Goal: Task Accomplishment & Management: Manage account settings

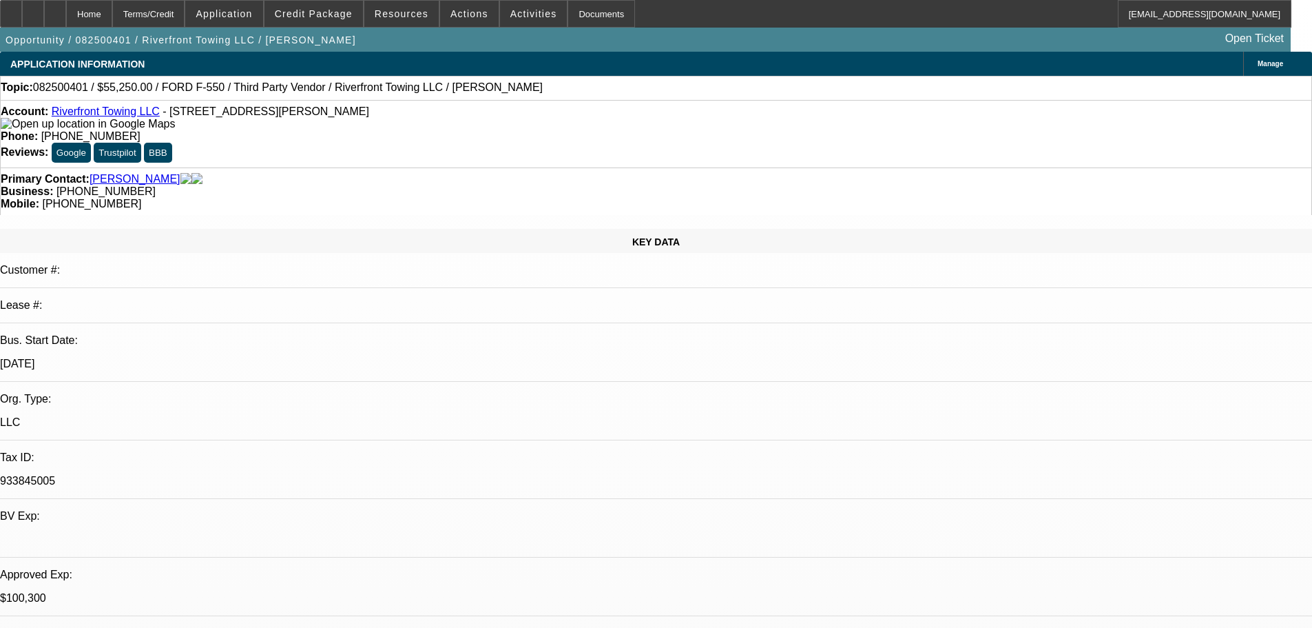
select select "0.15"
select select "2"
select select "0"
select select "6"
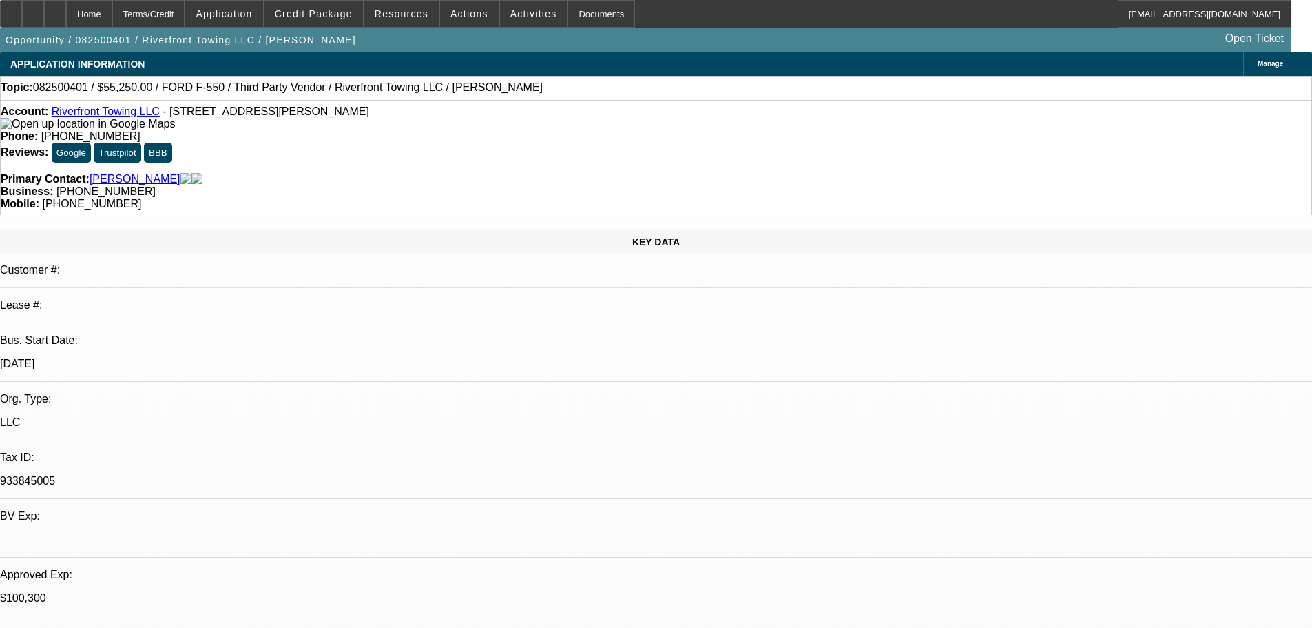
select select "0.15"
select select "2"
select select "0"
select select "6"
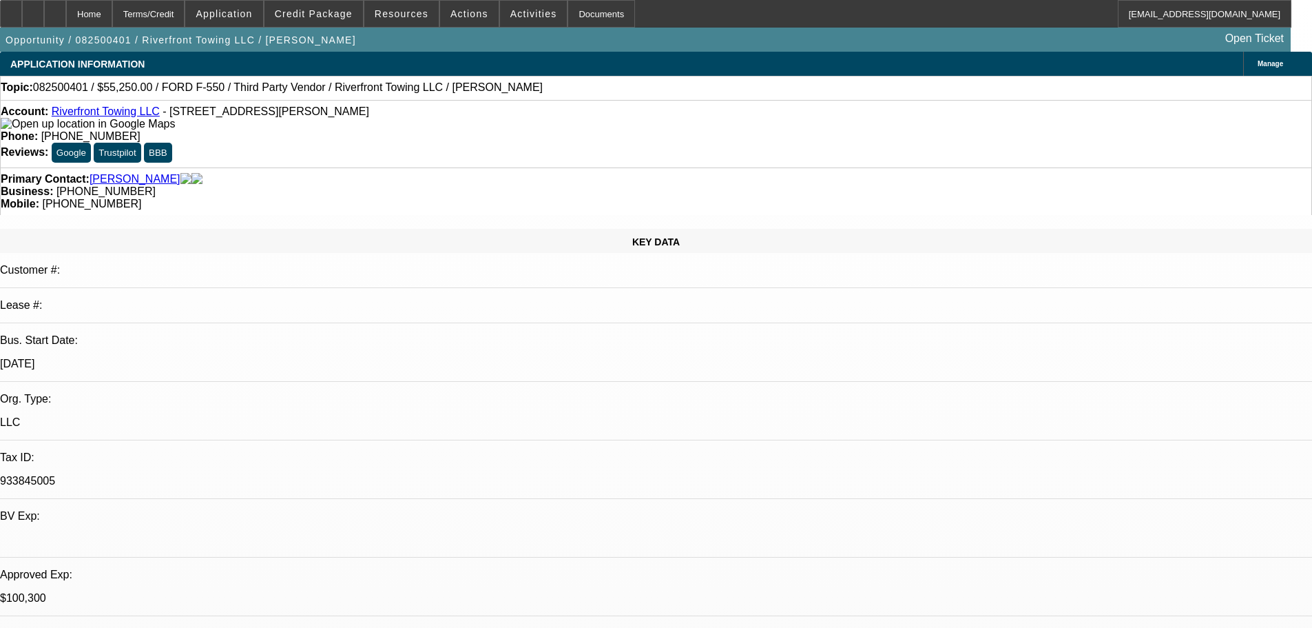
select select "0.15"
select select "2"
select select "0"
select select "6"
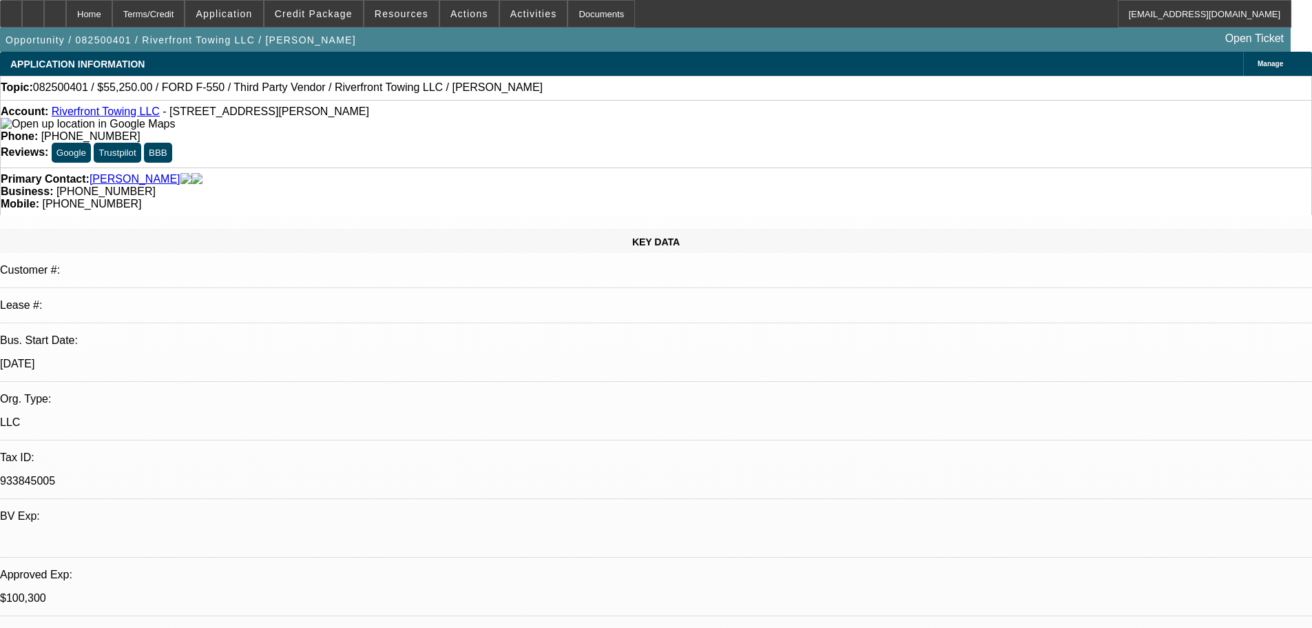
select select "0.15"
select select "2"
select select "0"
select select "6"
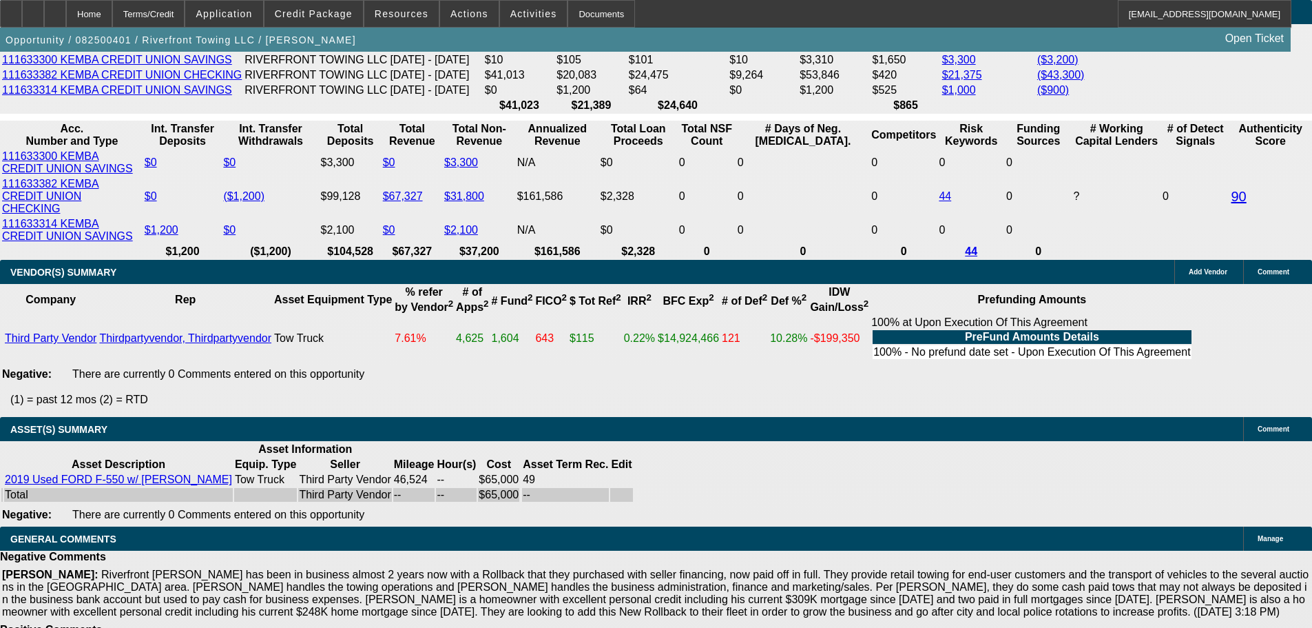
scroll to position [2791, 0]
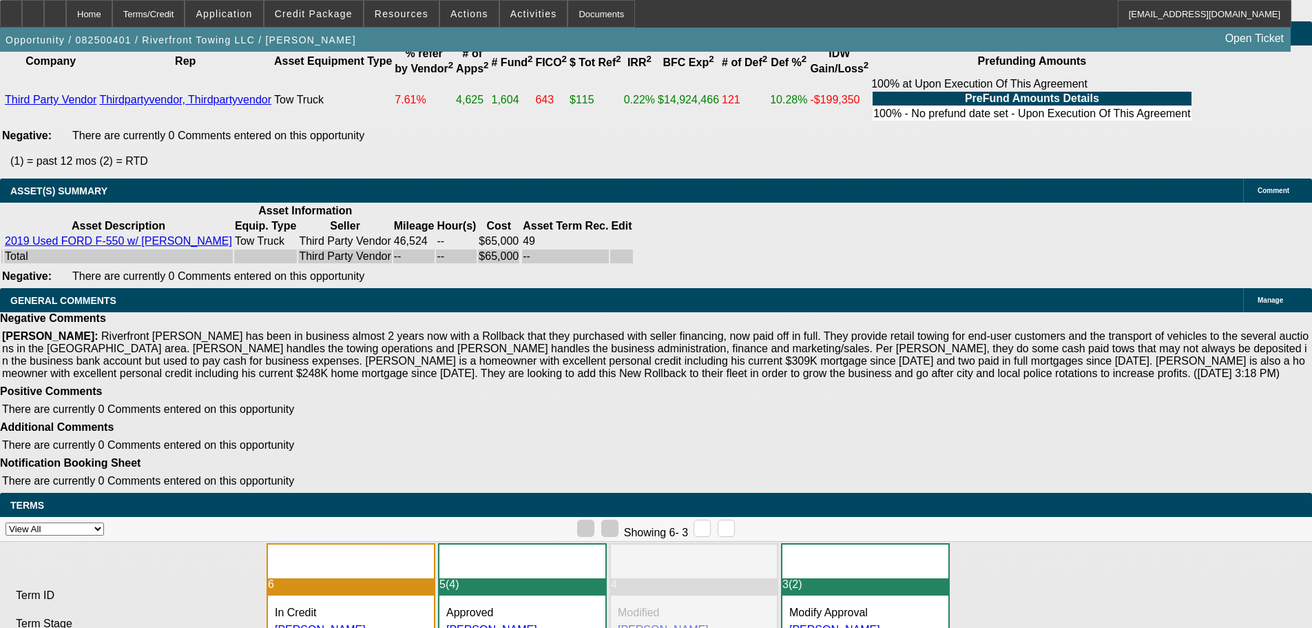
drag, startPoint x: 295, startPoint y: 519, endPoint x: 614, endPoint y: 517, distance: 319.6
copy span "APPROVED, GPS REQUIRED. CONTINGENT ON ACCEPTABLE INSPECTION."
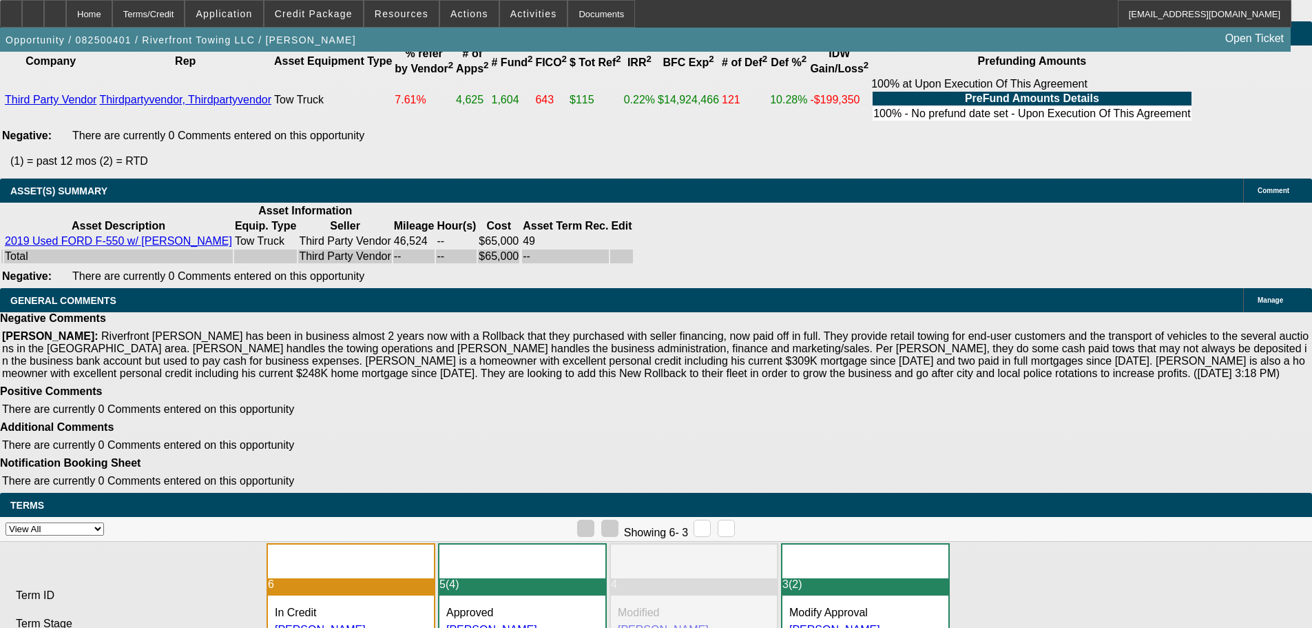
select select "3"
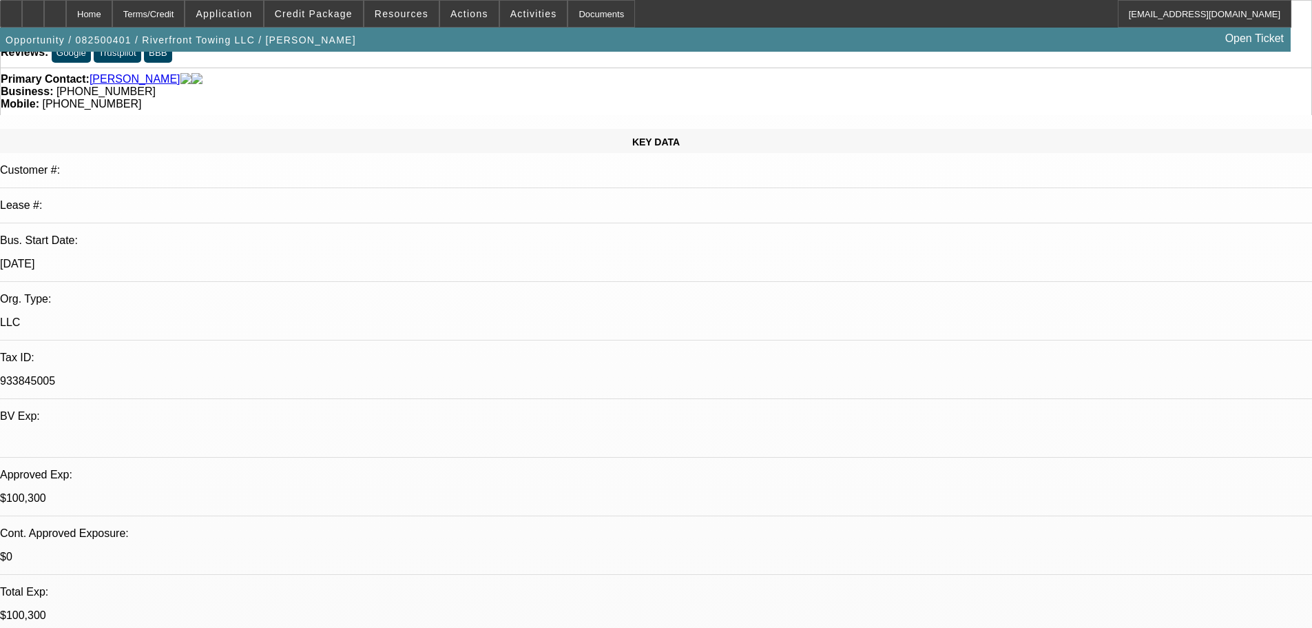
scroll to position [207, 0]
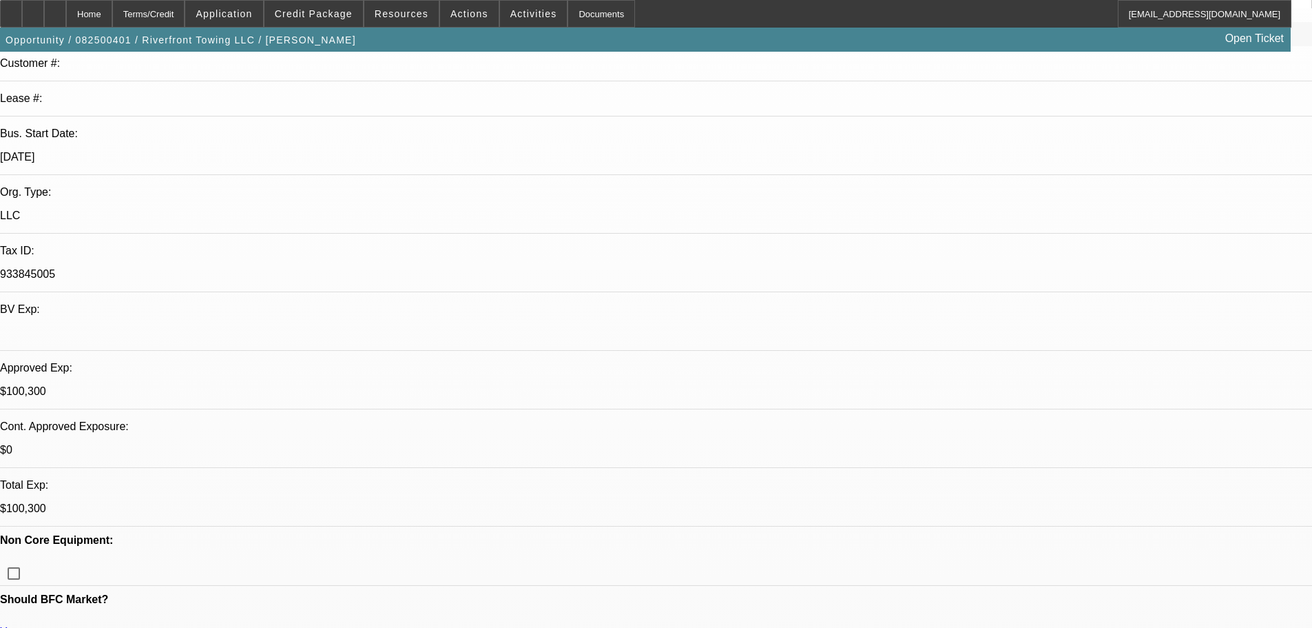
paste textarea "APPROVED, GPS REQUIRED. CONTINGENT ON ACCEPTABLE INSPECTION."
type textarea "APPROVED, GPS REQUIRED. CONTINGENT ON ACCEPTABLE INSPECTION."
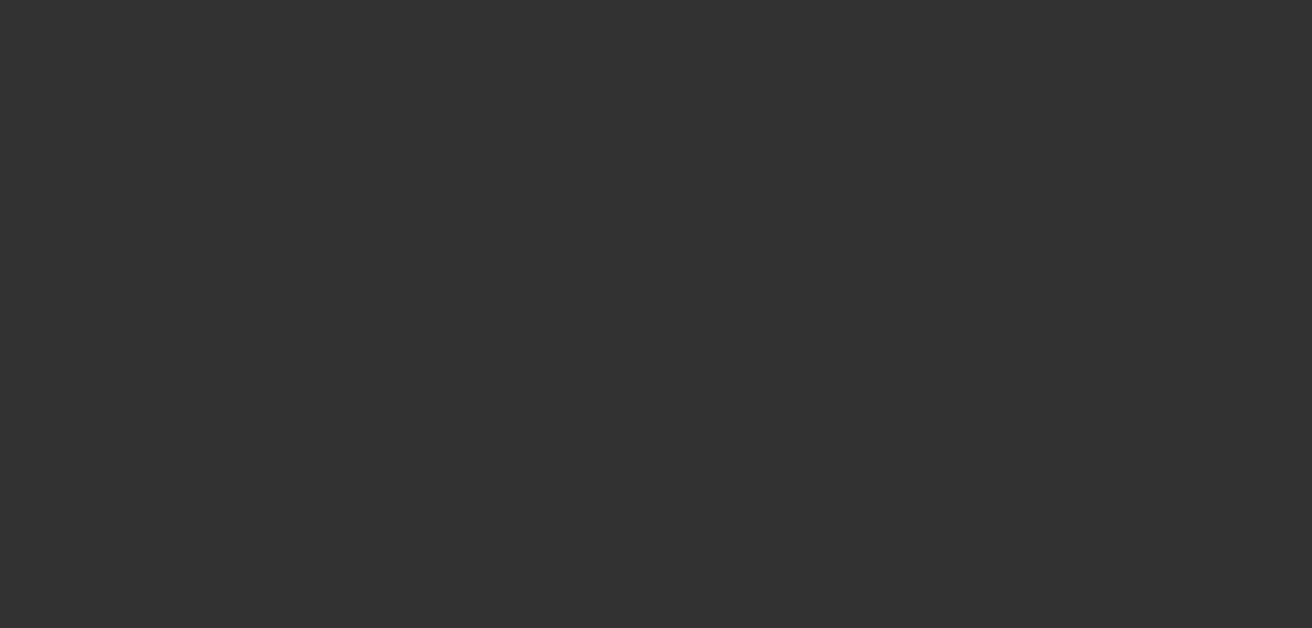
scroll to position [0, 0]
select select "0.15"
select select "2"
select select "0"
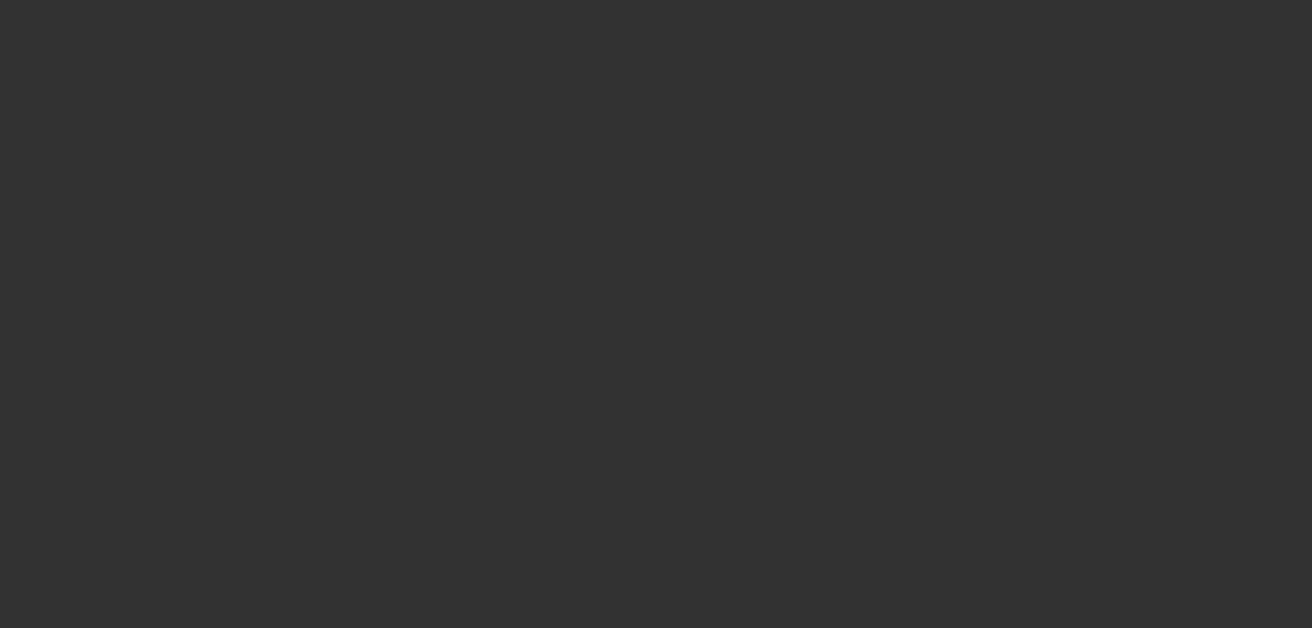
select select "6"
select select "0.15"
select select "2"
select select "0"
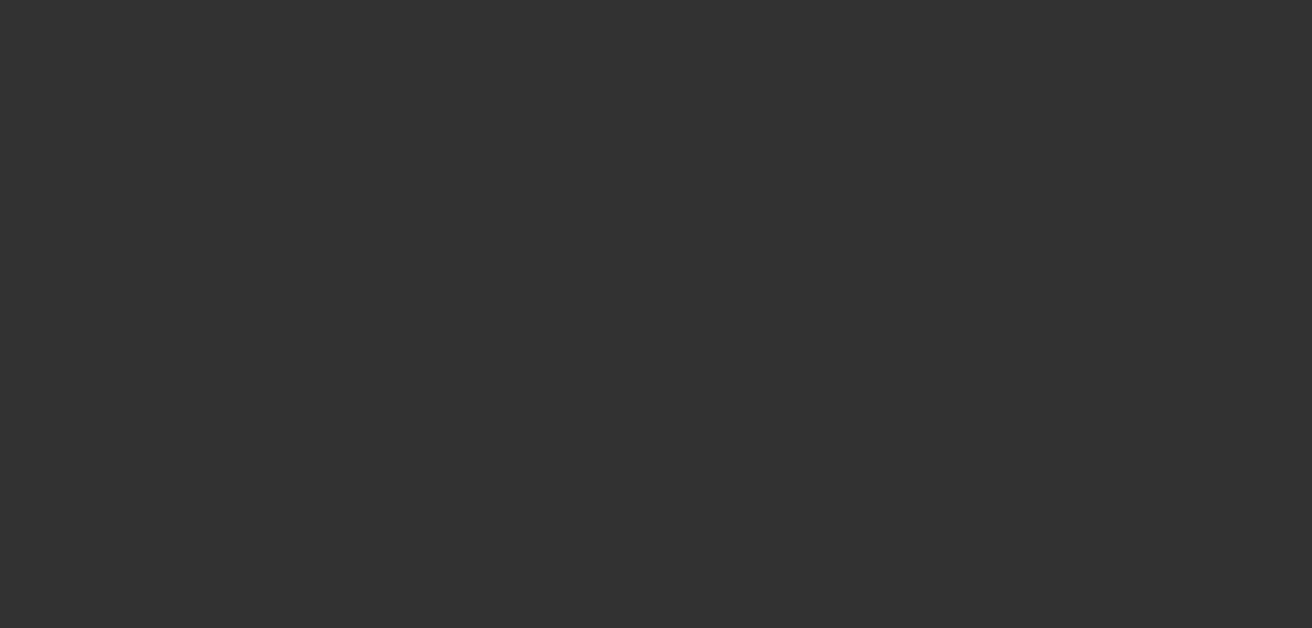
select select "6"
select select "0.15"
select select "2"
select select "0"
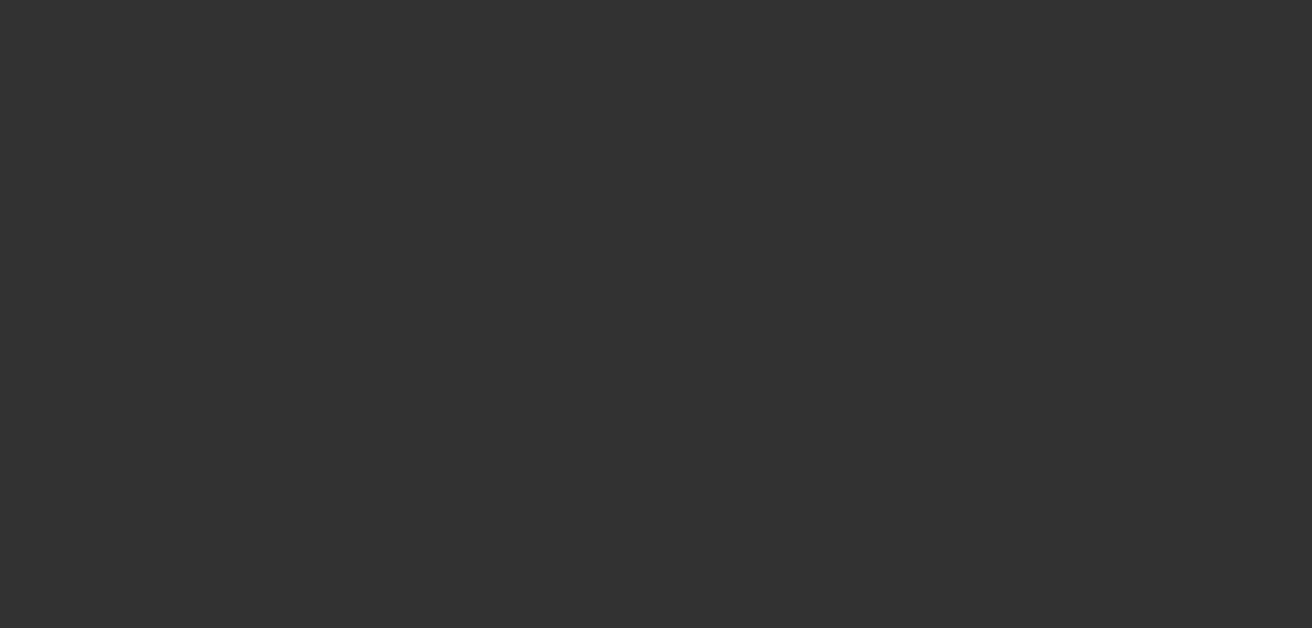
select select "6"
select select "0.15"
select select "2"
select select "0"
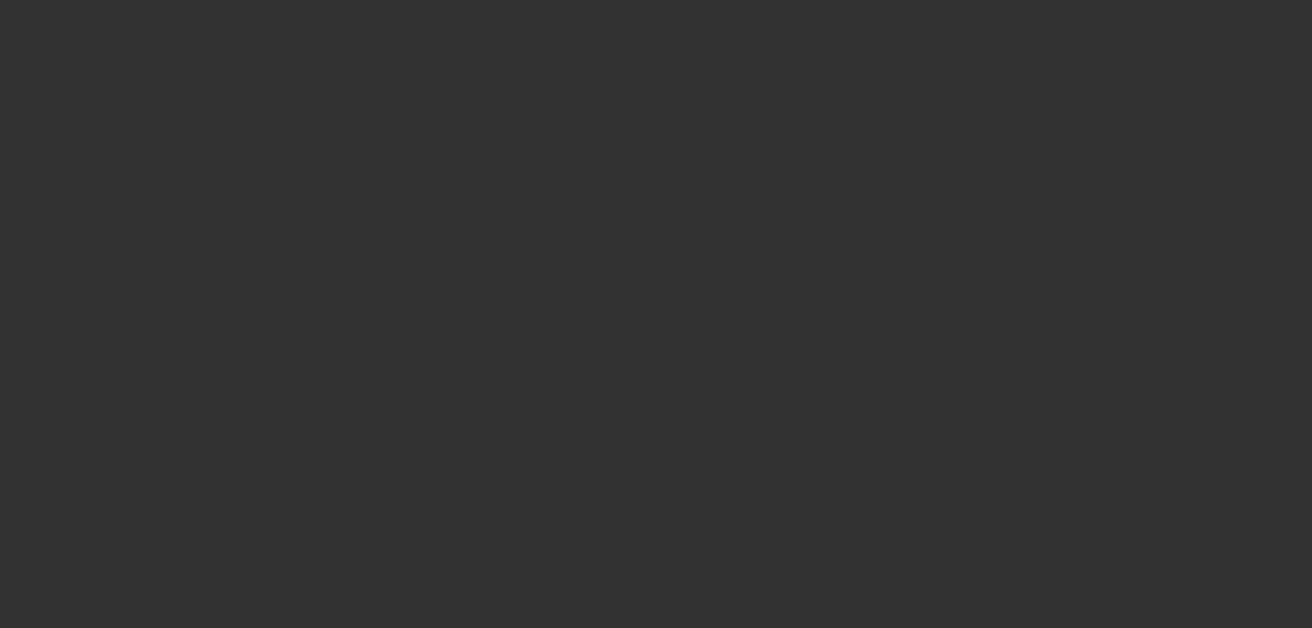
select select "6"
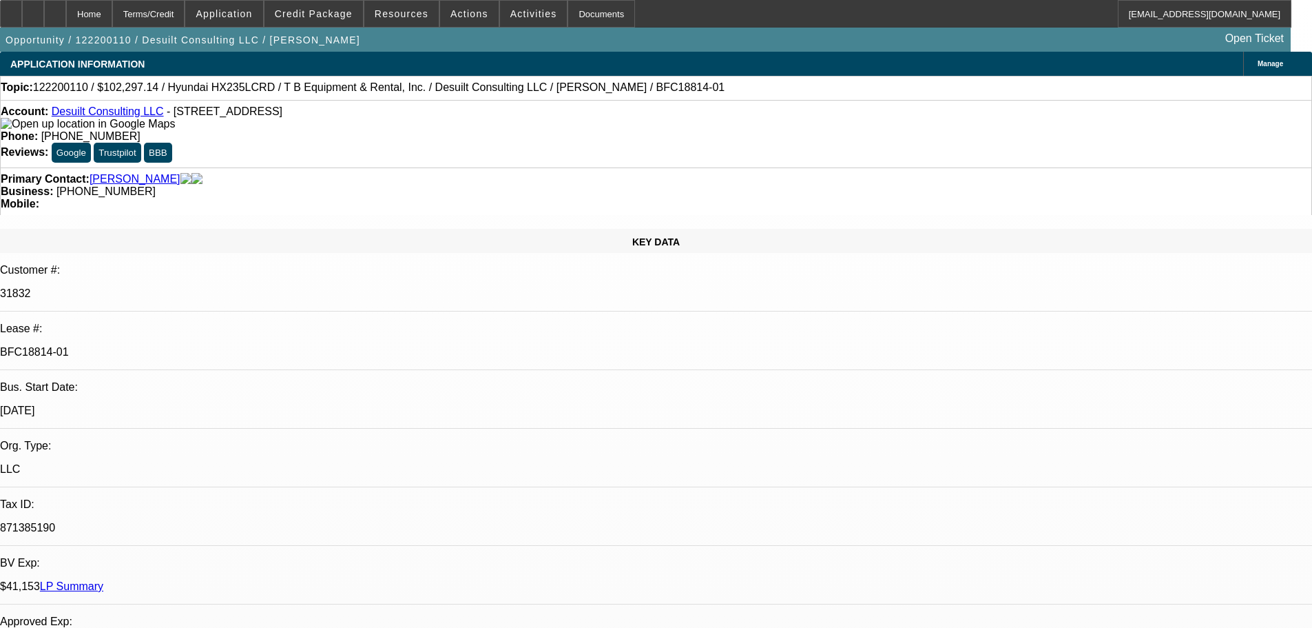
select select "0"
select select "2"
select select "0"
select select "6"
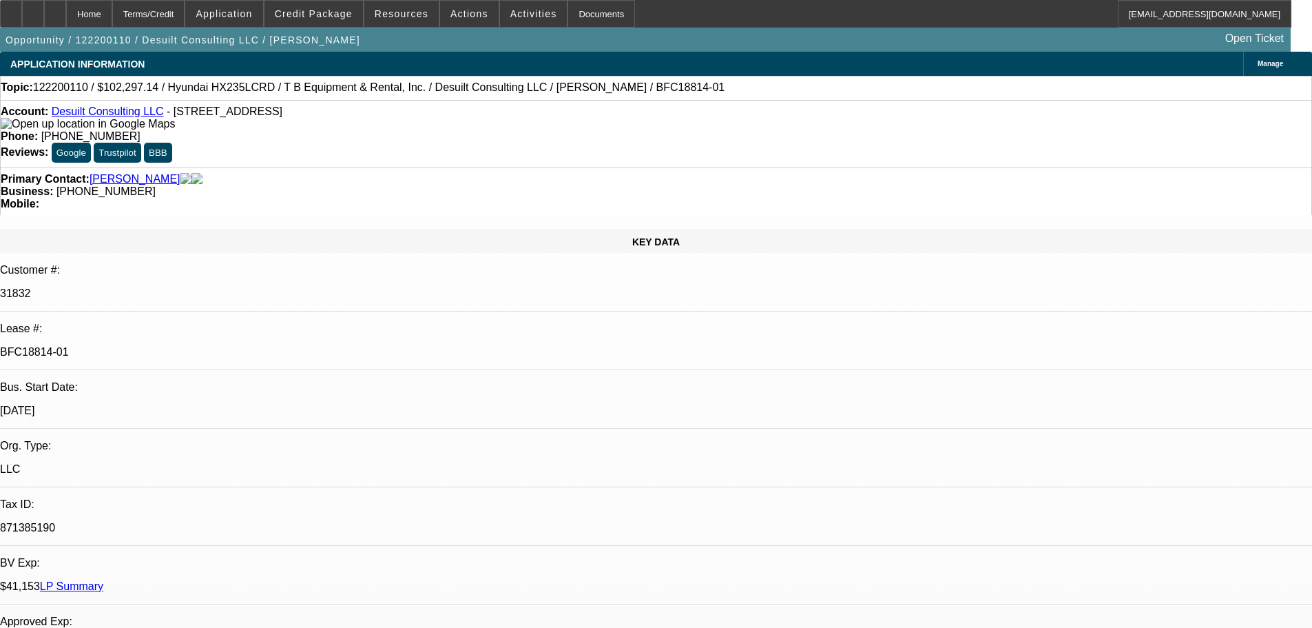
select select "0"
select select "2"
select select "0.1"
select select "4"
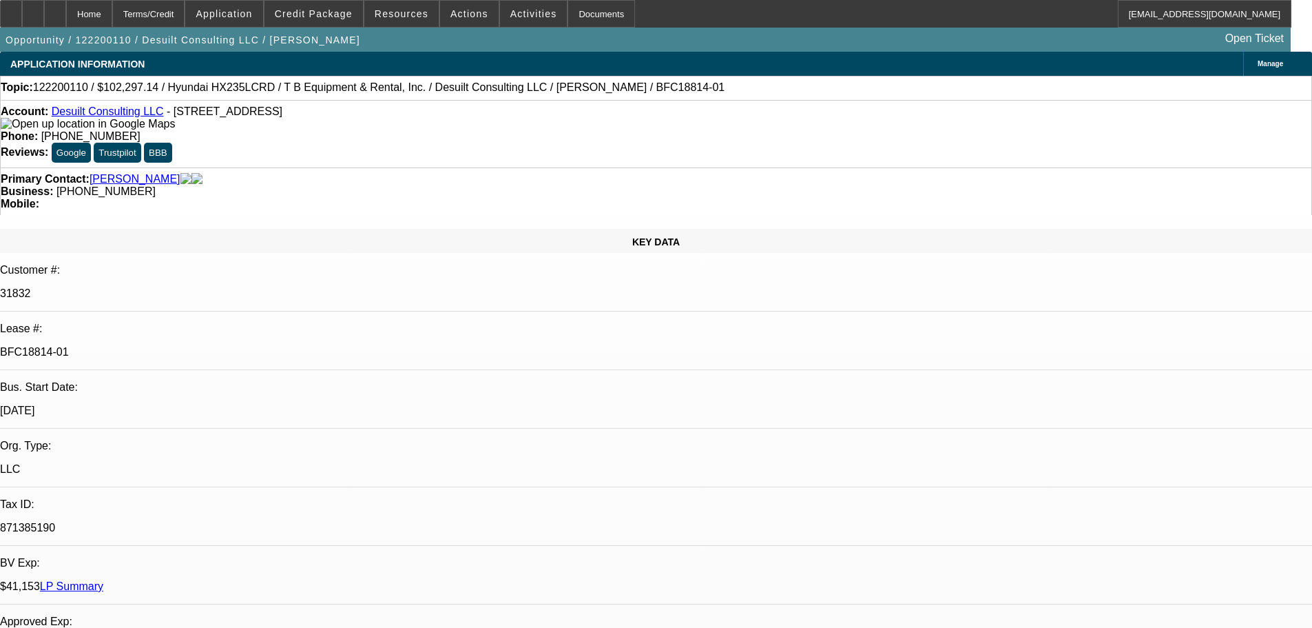
select select "0"
select select "2"
select select "0.1"
select select "4"
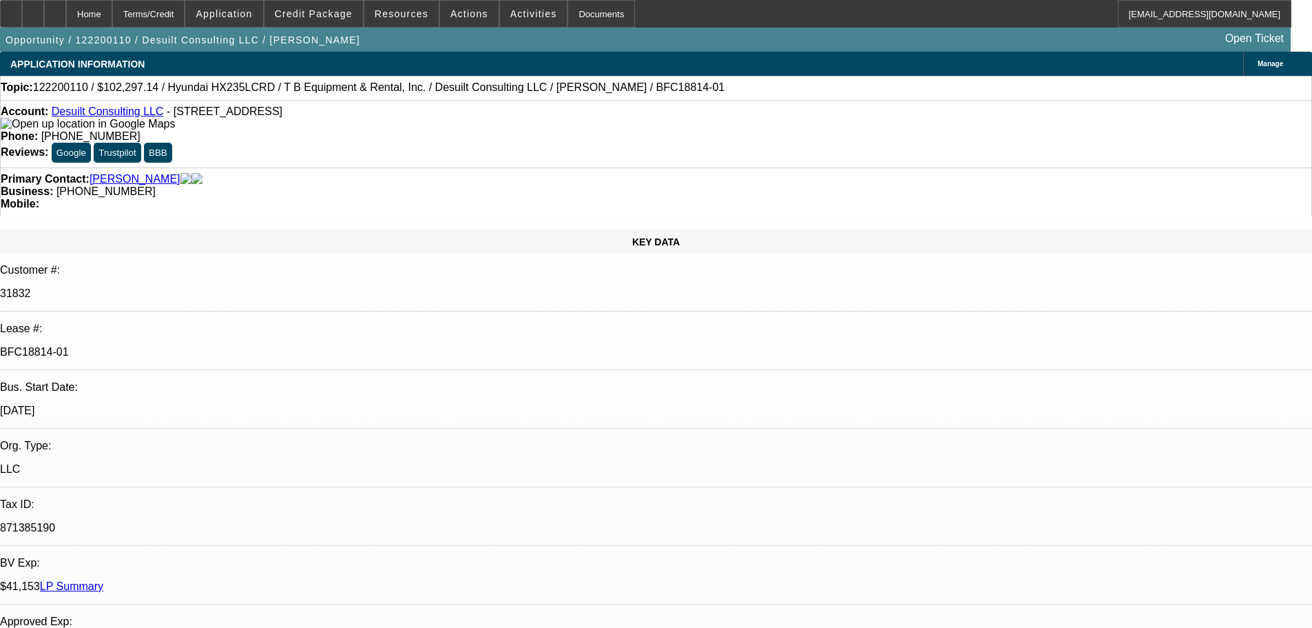
select select "0.15"
select select "2"
select select "0.1"
select select "4"
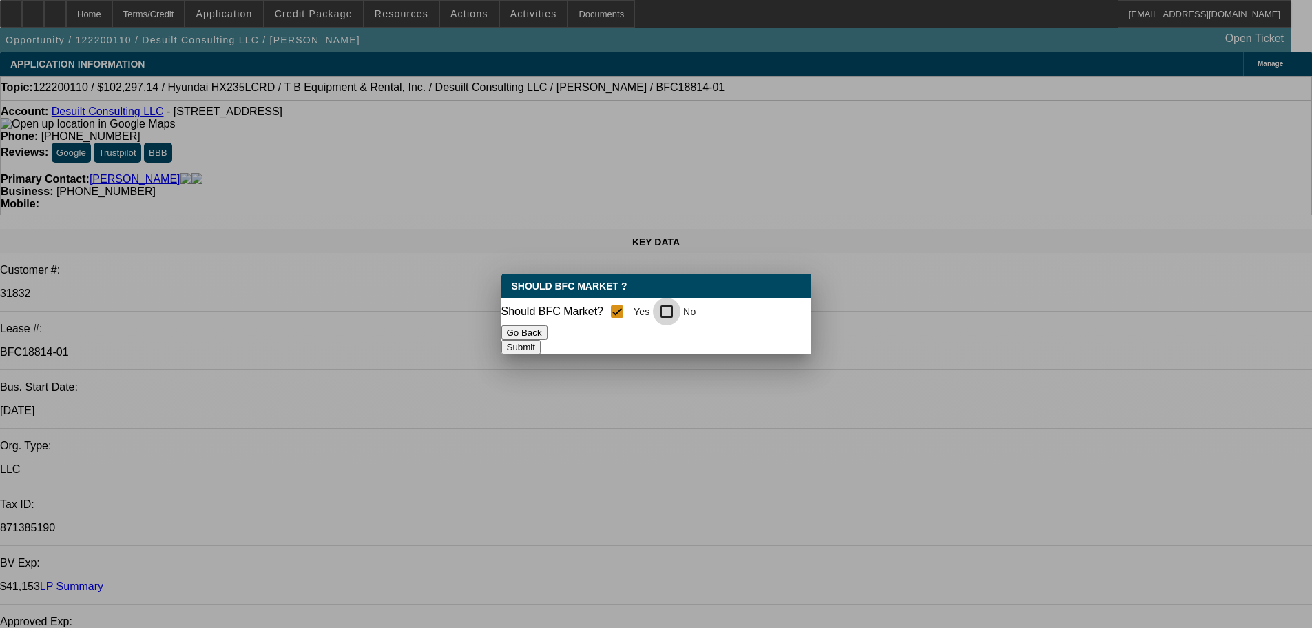
click at [672, 308] on input "No" at bounding box center [667, 312] width 28 height 28
checkbox input "true"
checkbox input "false"
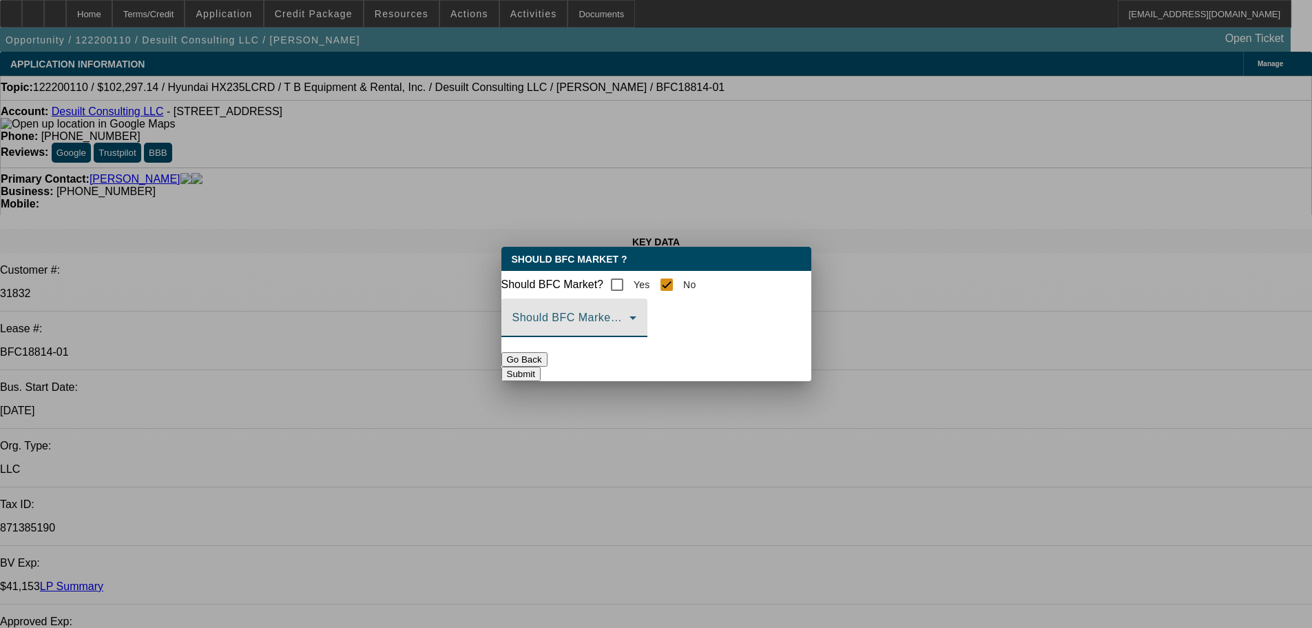
click at [630, 325] on span at bounding box center [570, 323] width 117 height 17
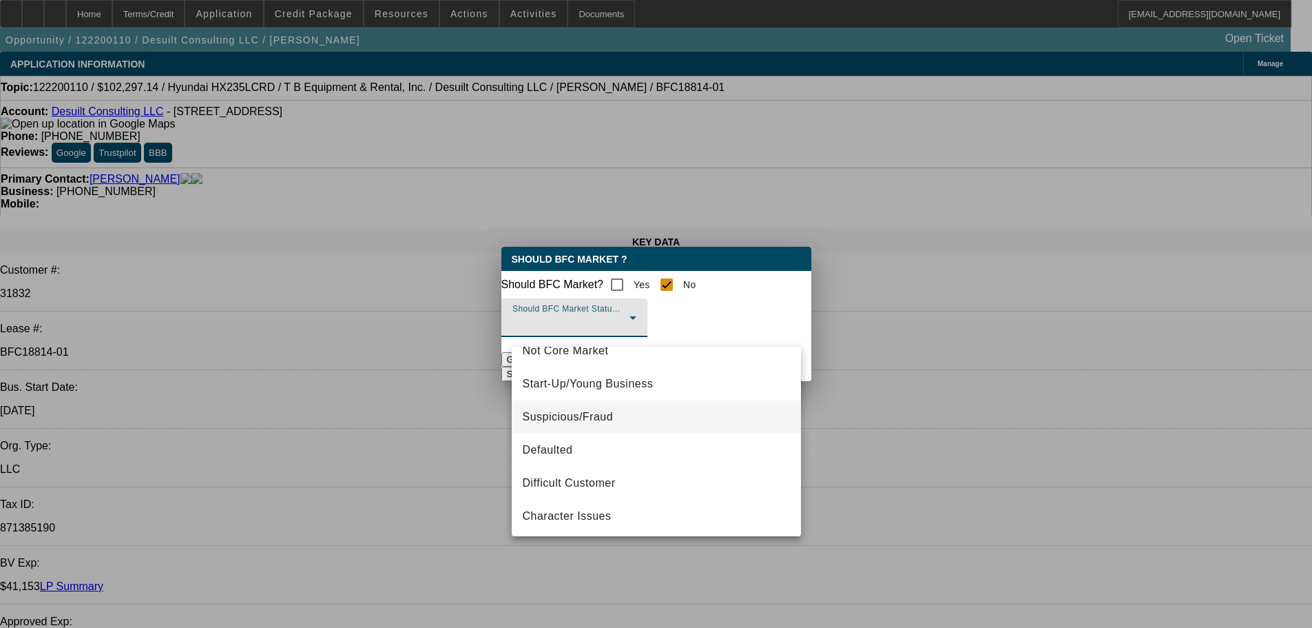
scroll to position [86, 0]
click at [576, 450] on mat-option "Defaulted" at bounding box center [656, 447] width 289 height 33
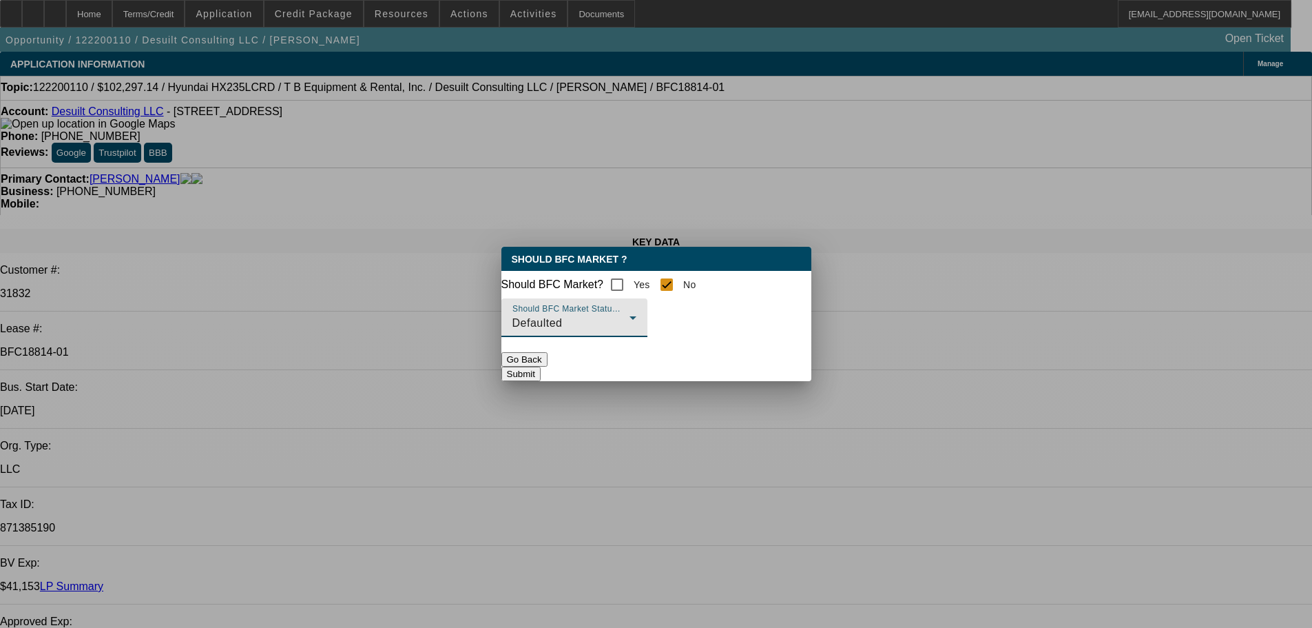
click at [541, 375] on button "Submit" at bounding box center [520, 373] width 39 height 14
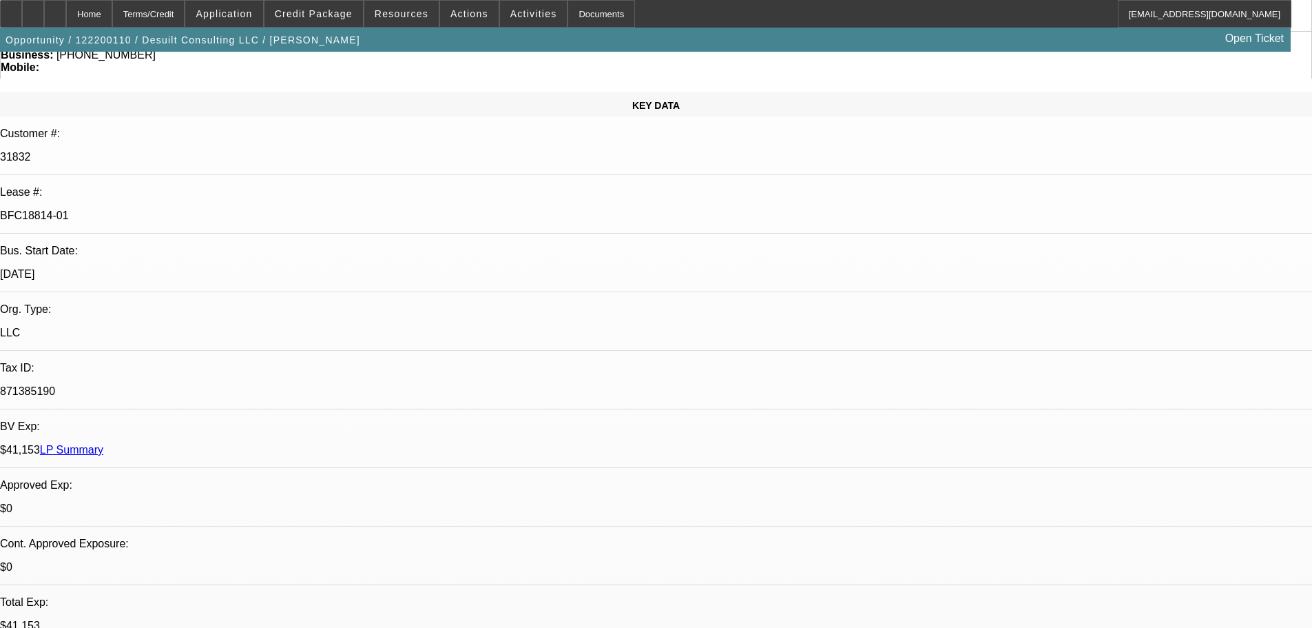
scroll to position [138, 0]
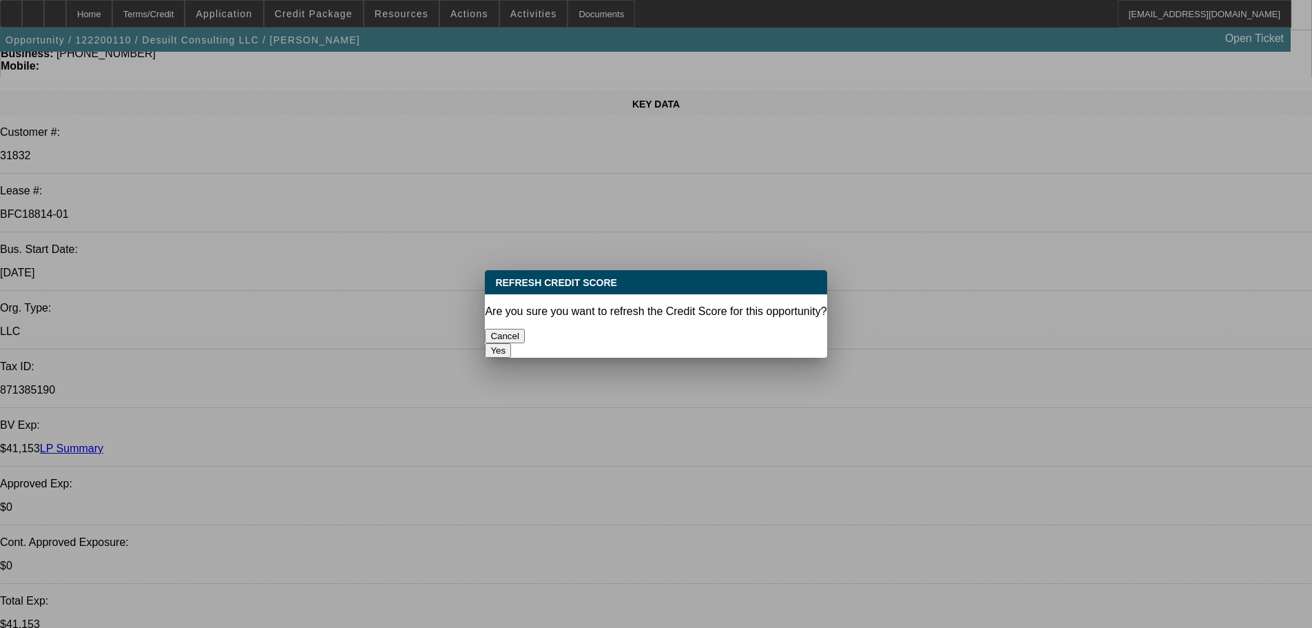
scroll to position [0, 0]
click at [511, 343] on button "Yes" at bounding box center [498, 350] width 26 height 14
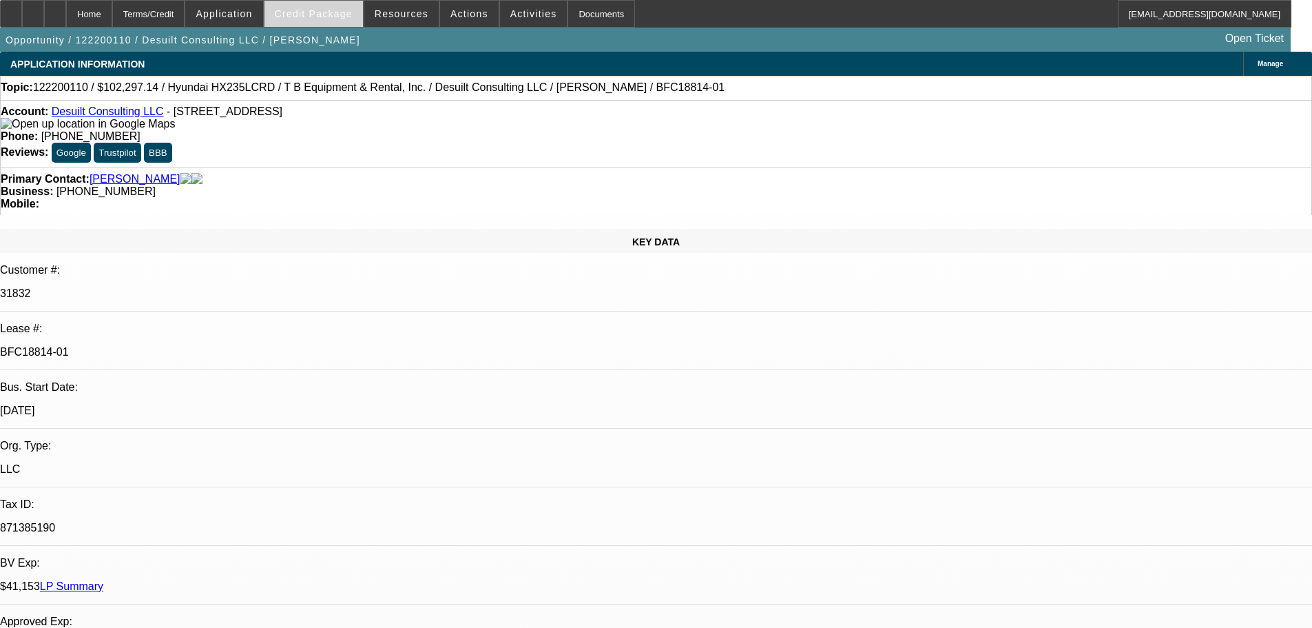
click at [343, 6] on span at bounding box center [314, 13] width 99 height 33
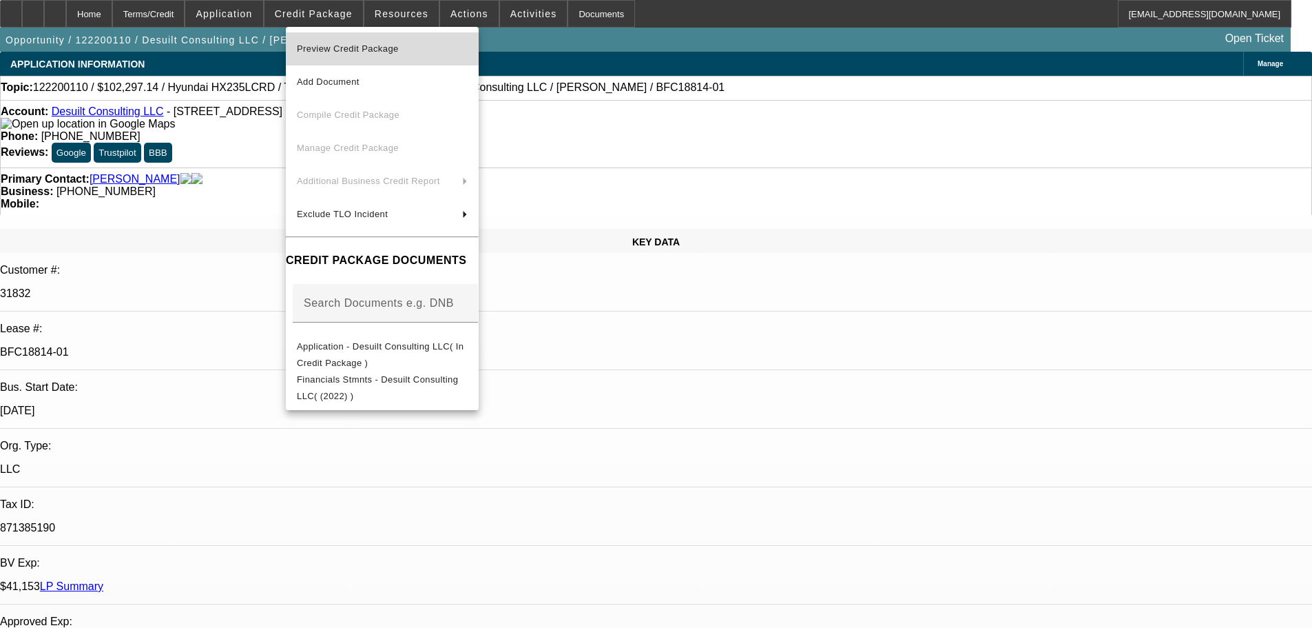
click at [349, 47] on span "Preview Credit Package" at bounding box center [348, 48] width 102 height 10
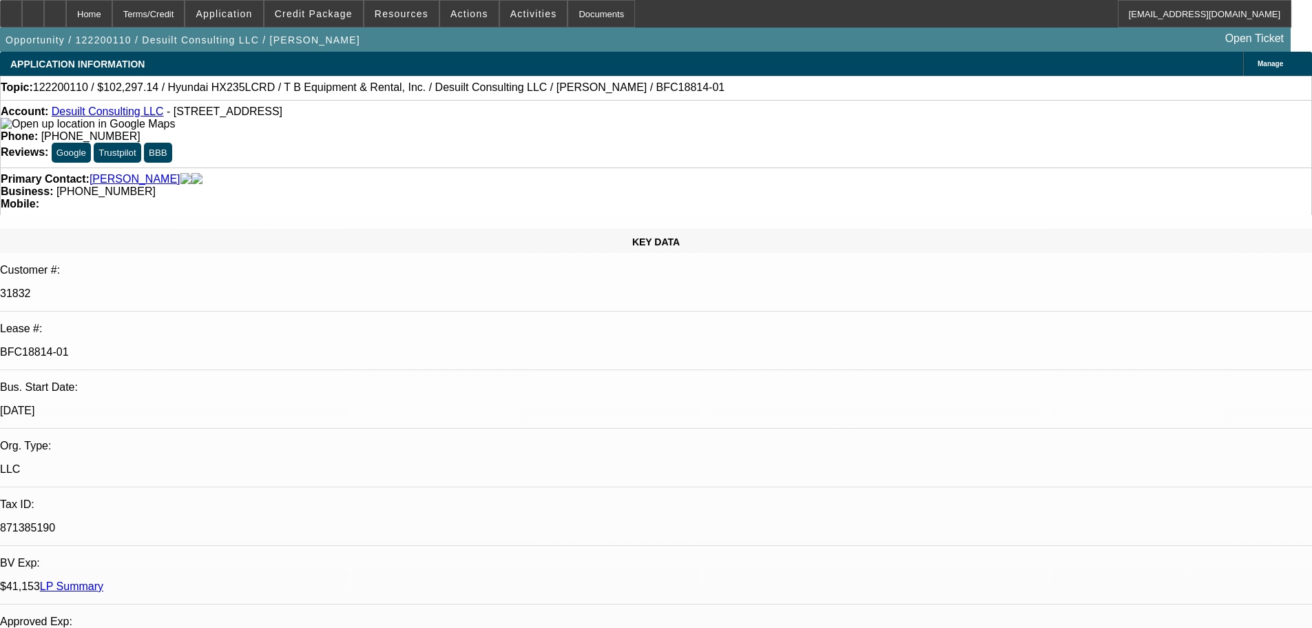
click at [103, 580] on link "LP Summary" at bounding box center [71, 586] width 63 height 12
